Goal: Find contact information: Find contact information

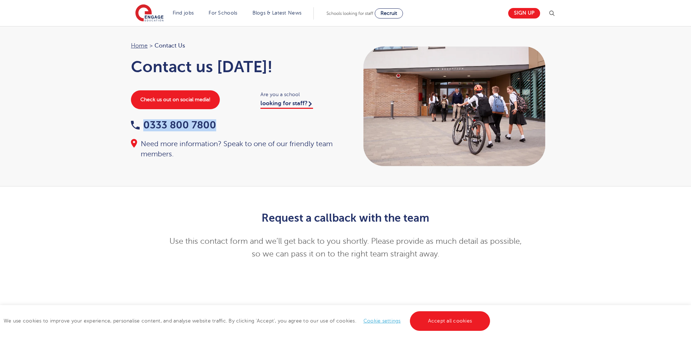
drag, startPoint x: 216, startPoint y: 125, endPoint x: 144, endPoint y: 125, distance: 72.1
click at [144, 125] on div "0333 800 7800" at bounding box center [234, 125] width 207 height 11
copy link "0333 800 7800"
click at [316, 161] on div "Home > Contact Us Contact us [DATE]! Check us out on social media! Are you a sc…" at bounding box center [345, 106] width 443 height 130
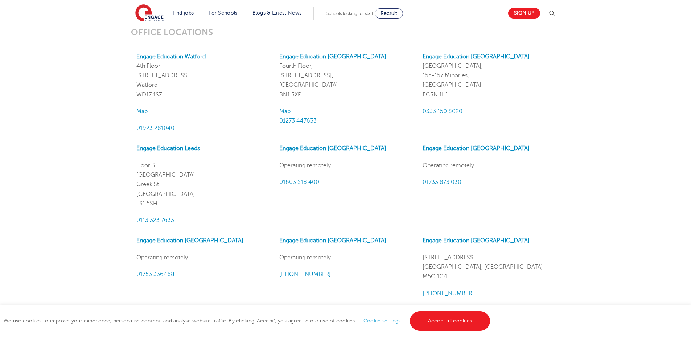
scroll to position [652, 0]
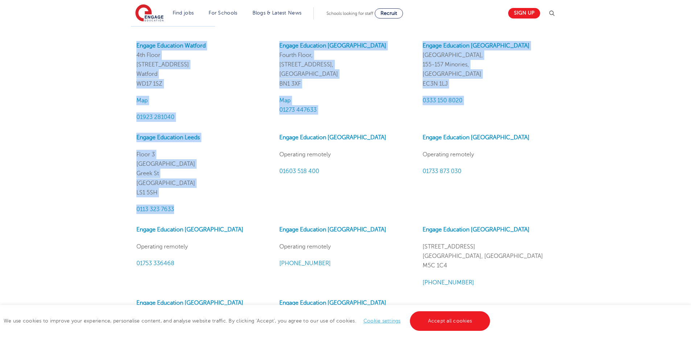
drag, startPoint x: 181, startPoint y: 206, endPoint x: 129, endPoint y: 206, distance: 52.6
click at [129, 206] on div "OFFICE LOCATIONS Engage Education [GEOGRAPHIC_DATA] [GEOGRAPHIC_DATA][STREET_AD…" at bounding box center [345, 198] width 440 height 364
click at [214, 205] on p "0113 323 7633" at bounding box center [202, 208] width 132 height 9
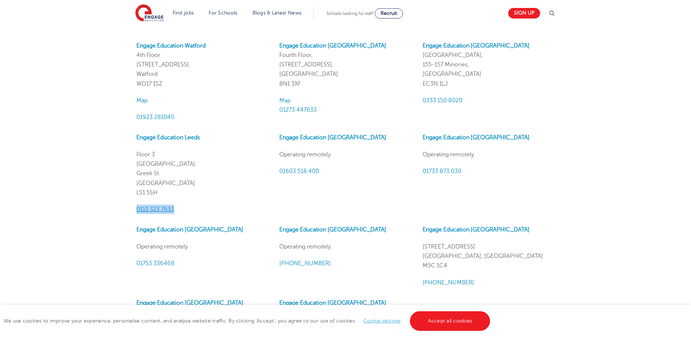
drag, startPoint x: 208, startPoint y: 210, endPoint x: 137, endPoint y: 210, distance: 71.8
click at [137, 210] on p "0113 323 7633" at bounding box center [202, 208] width 132 height 9
copy span "0113 323 7633"
click at [196, 202] on div "Engage Education Leeds [STREET_ADDRESS] 0113 323 7633" at bounding box center [202, 173] width 143 height 81
drag, startPoint x: 191, startPoint y: 208, endPoint x: 136, endPoint y: 208, distance: 55.8
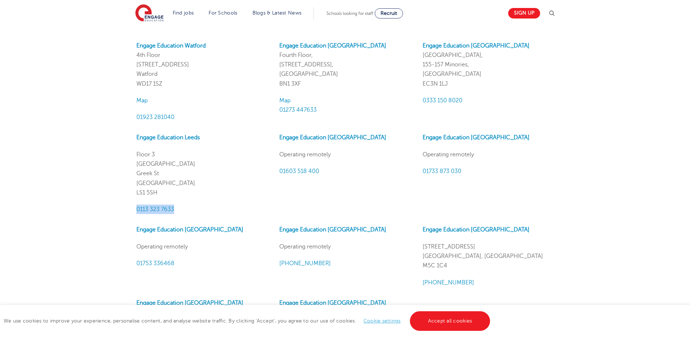
click at [136, 208] on div "Engage Education Leeds [STREET_ADDRESS] 0113 323 7633" at bounding box center [202, 173] width 143 height 81
copy span "0113 323 7633"
click at [564, 194] on div "OFFICE LOCATIONS Engage Education [GEOGRAPHIC_DATA] [GEOGRAPHIC_DATA][STREET_AD…" at bounding box center [345, 198] width 440 height 364
